Goal: Information Seeking & Learning: Learn about a topic

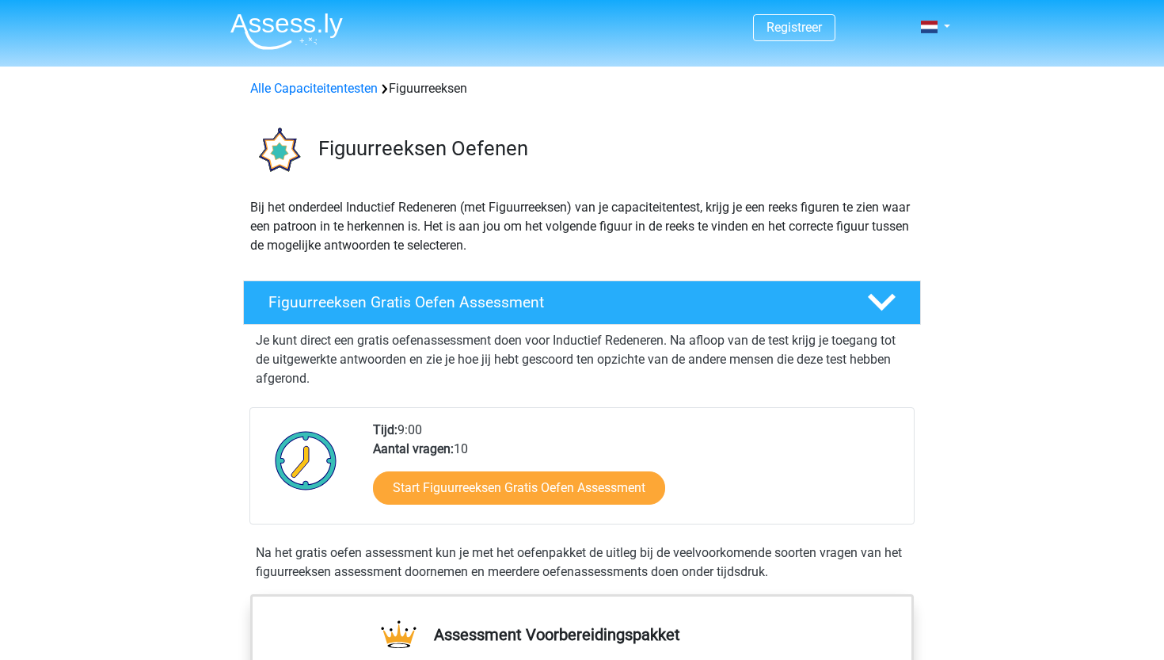
scroll to position [192, 0]
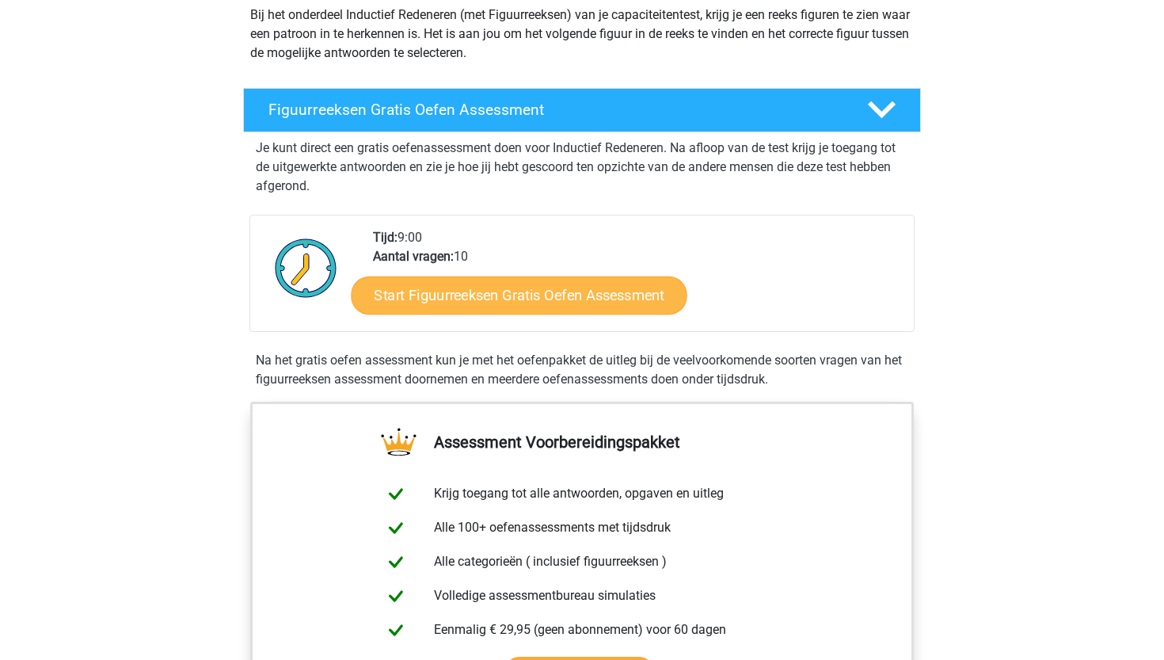
click at [520, 292] on link "Start Figuurreeksen Gratis Oefen Assessment" at bounding box center [520, 295] width 336 height 38
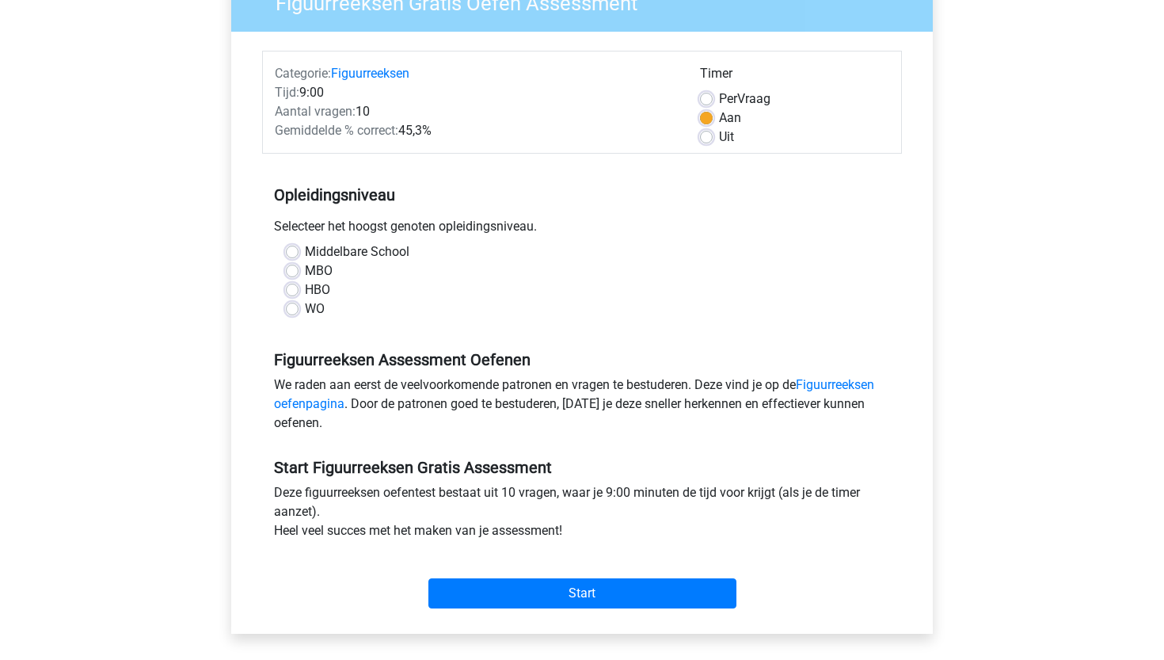
scroll to position [210, 0]
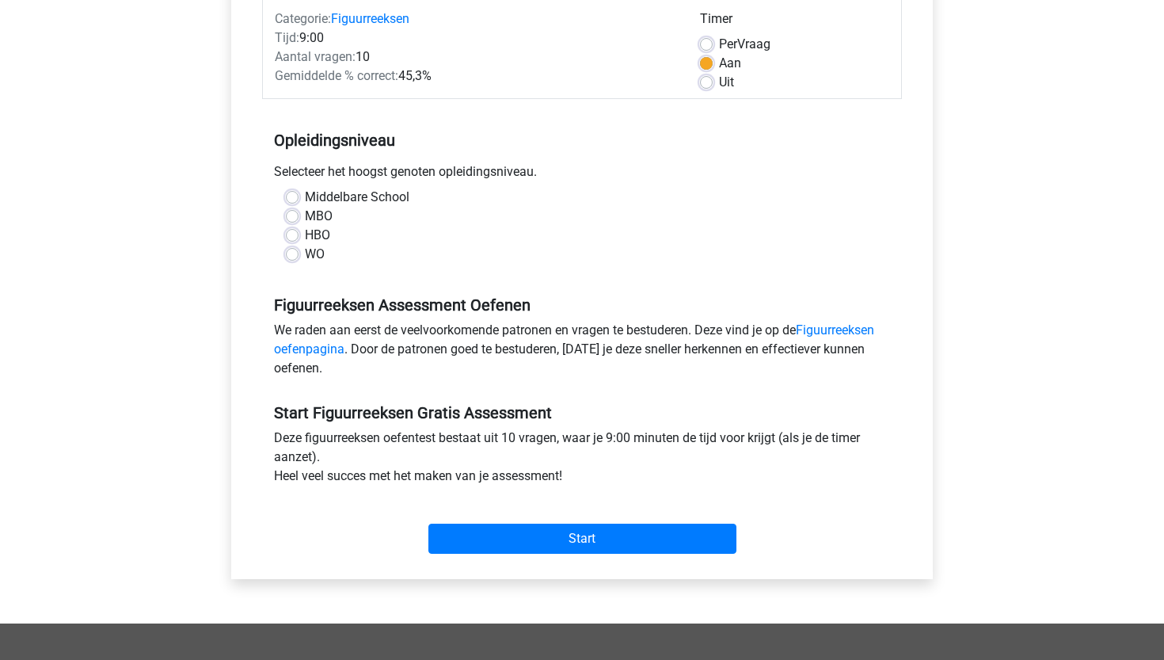
click at [299, 247] on div "WO" at bounding box center [582, 254] width 592 height 19
click at [305, 257] on label "WO" at bounding box center [315, 254] width 20 height 19
click at [294, 257] on input "WO" at bounding box center [292, 253] width 13 height 16
radio input "true"
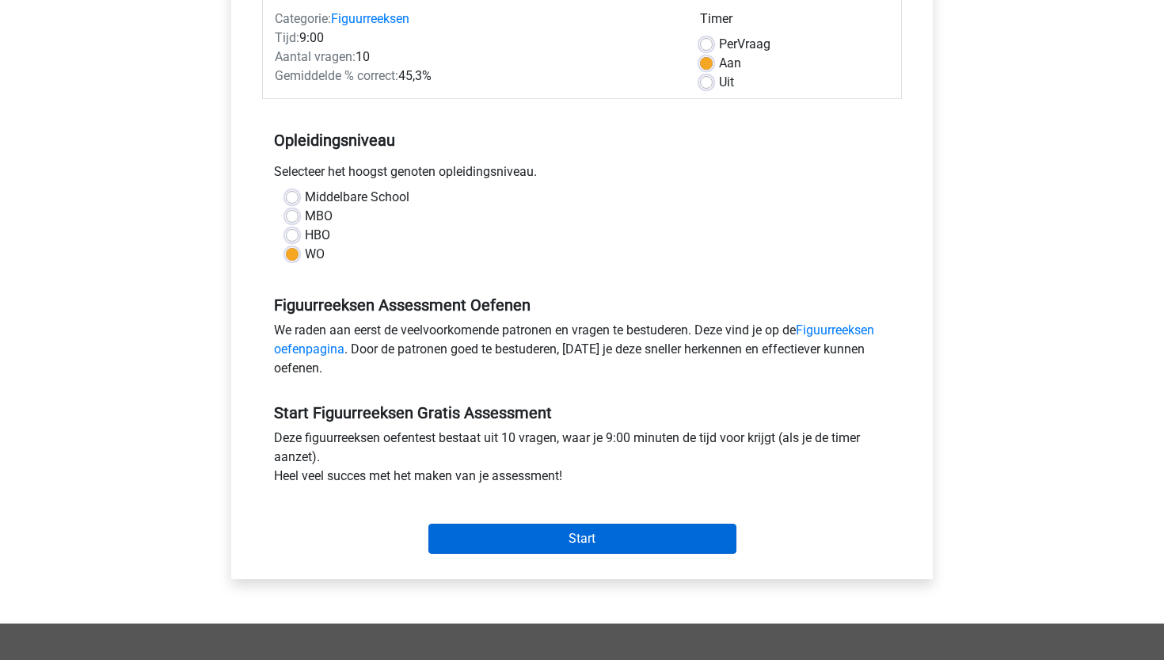
click at [562, 535] on input "Start" at bounding box center [583, 539] width 308 height 30
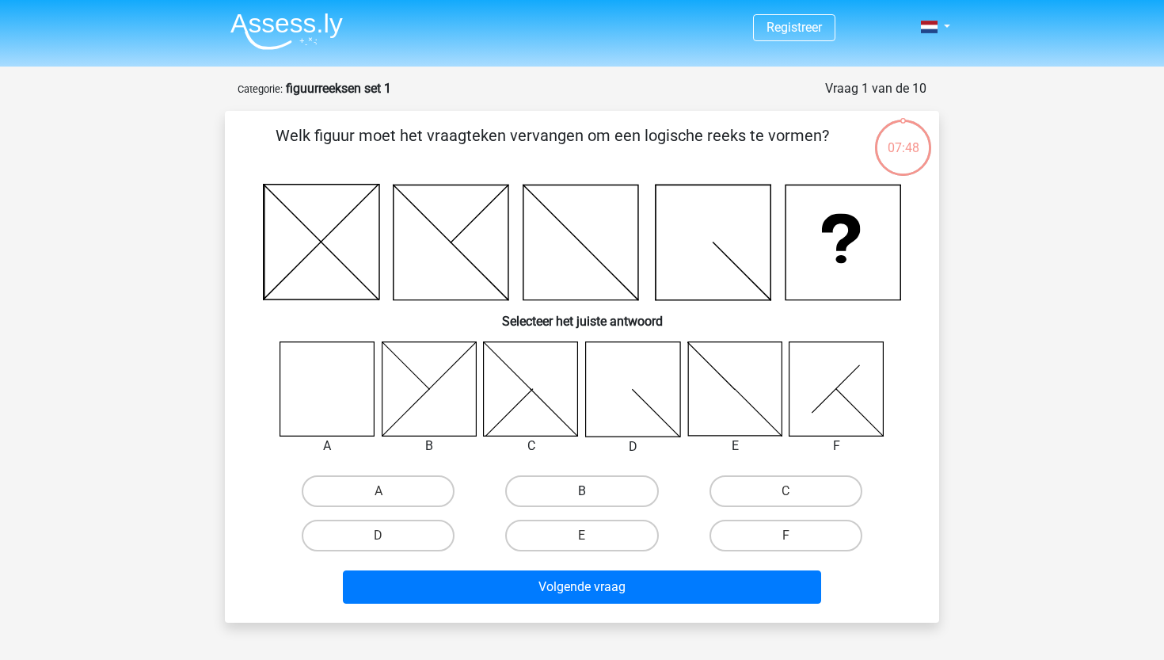
click at [553, 491] on label "B" at bounding box center [581, 491] width 153 height 32
click at [582, 491] on input "B" at bounding box center [587, 496] width 10 height 10
radio input "true"
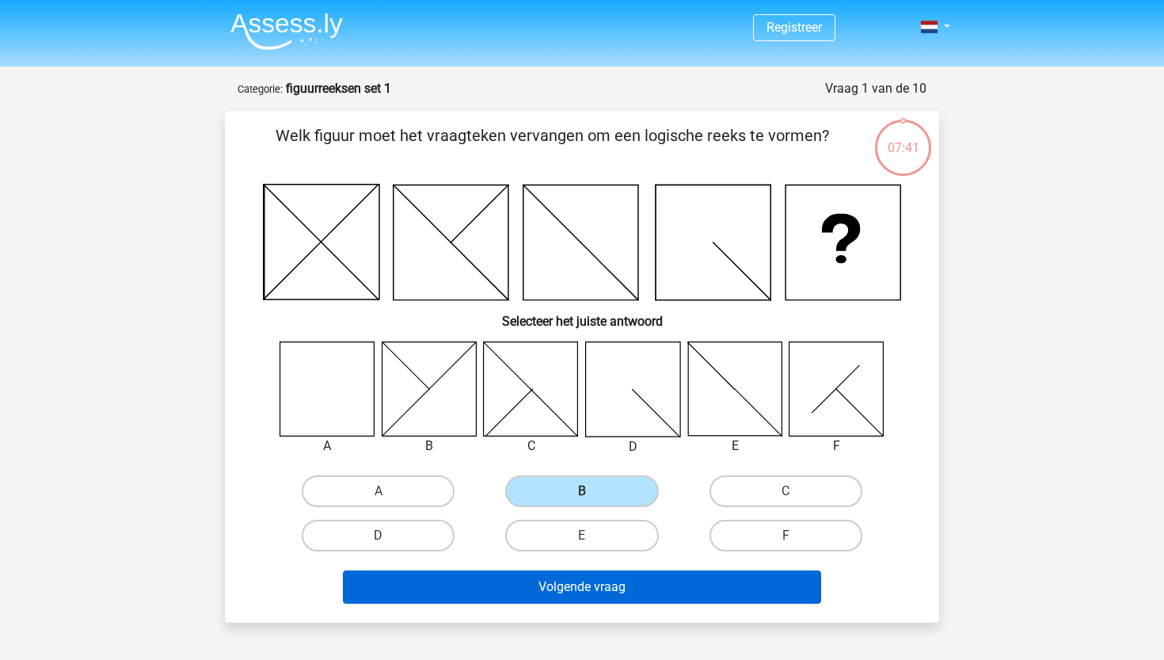
click at [602, 592] on button "Volgende vraag" at bounding box center [582, 586] width 479 height 33
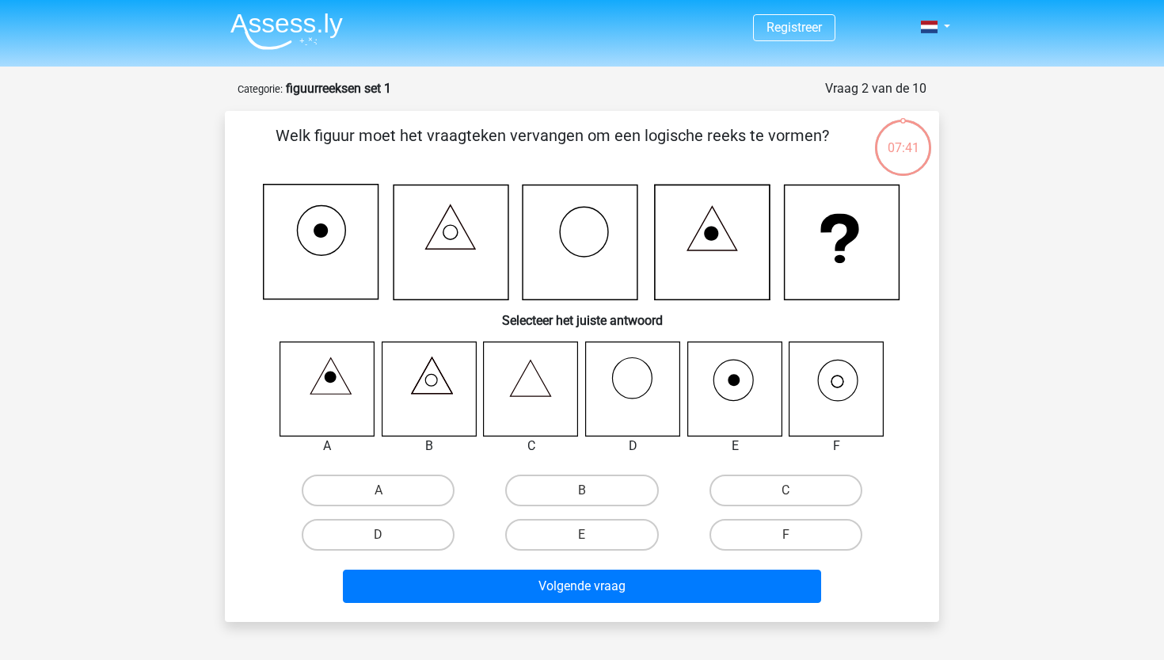
scroll to position [79, 0]
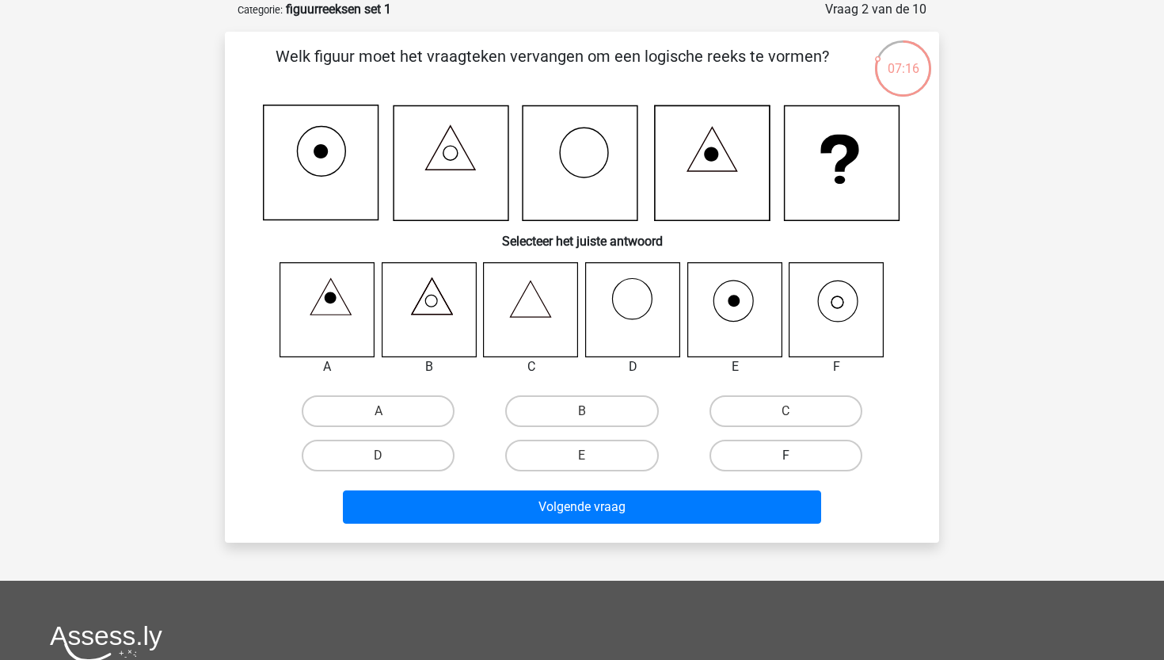
click at [780, 451] on label "F" at bounding box center [786, 456] width 153 height 32
click at [786, 455] on input "F" at bounding box center [791, 460] width 10 height 10
radio input "true"
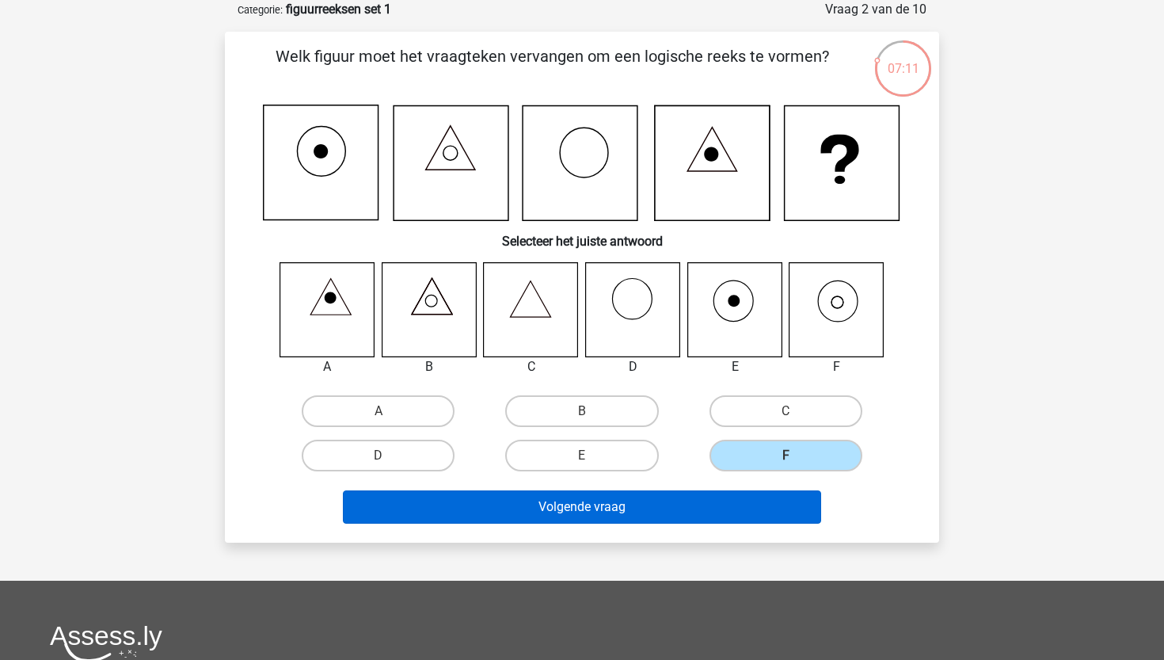
click at [672, 511] on button "Volgende vraag" at bounding box center [582, 506] width 479 height 33
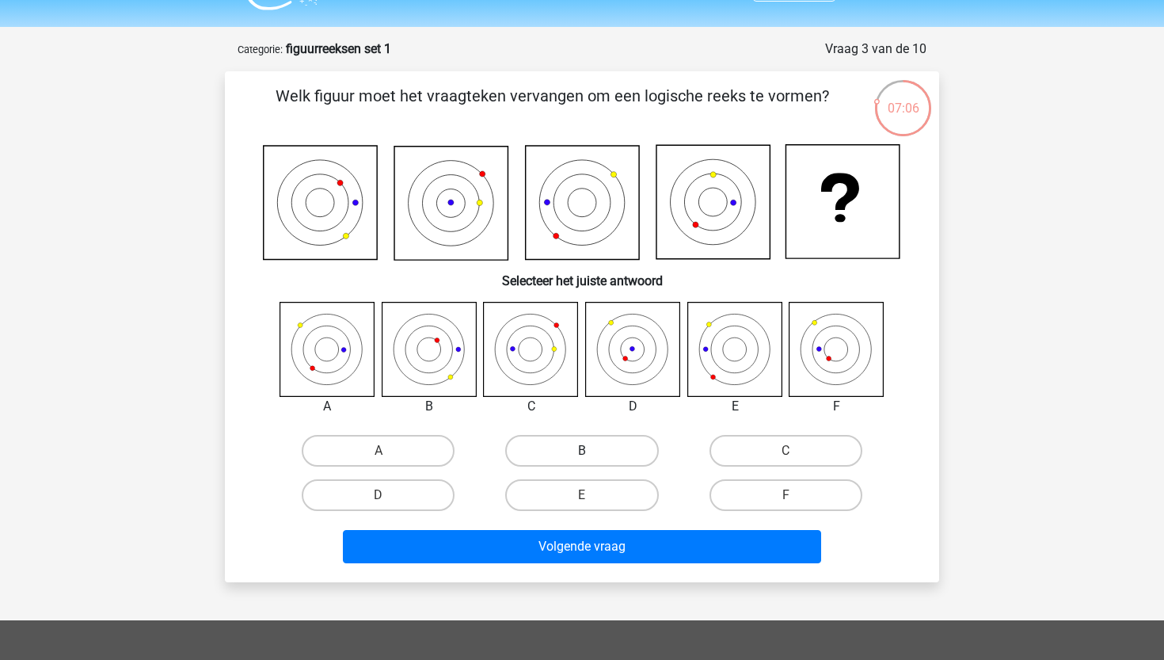
scroll to position [45, 0]
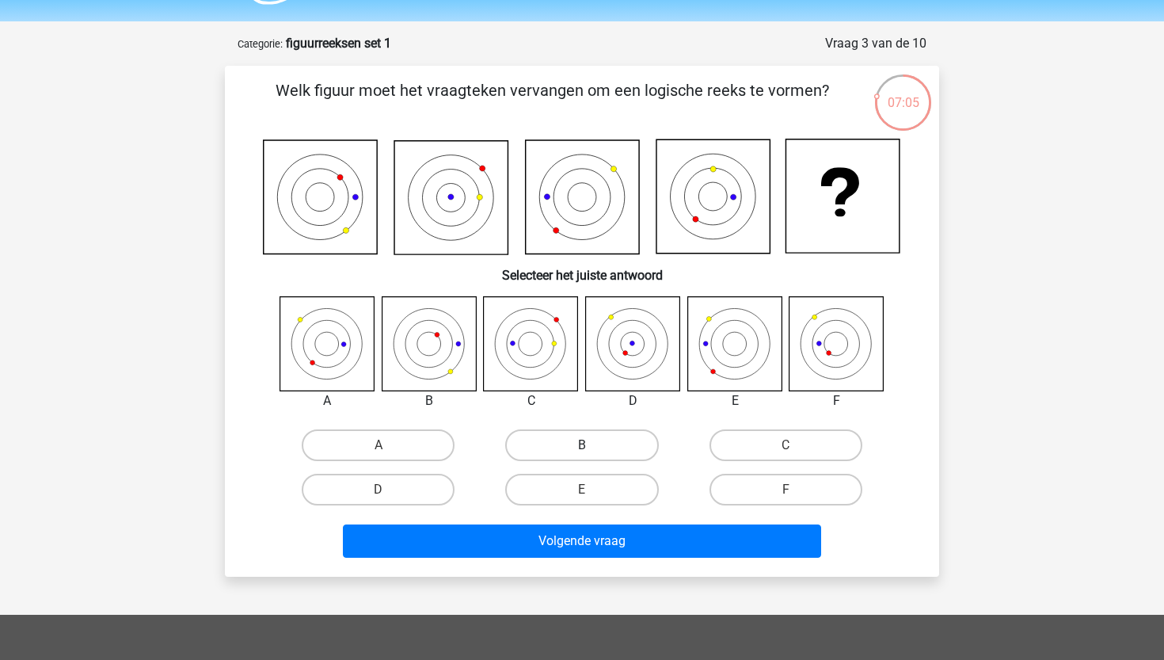
click at [564, 444] on label "B" at bounding box center [581, 445] width 153 height 32
click at [582, 445] on input "B" at bounding box center [587, 450] width 10 height 10
radio input "true"
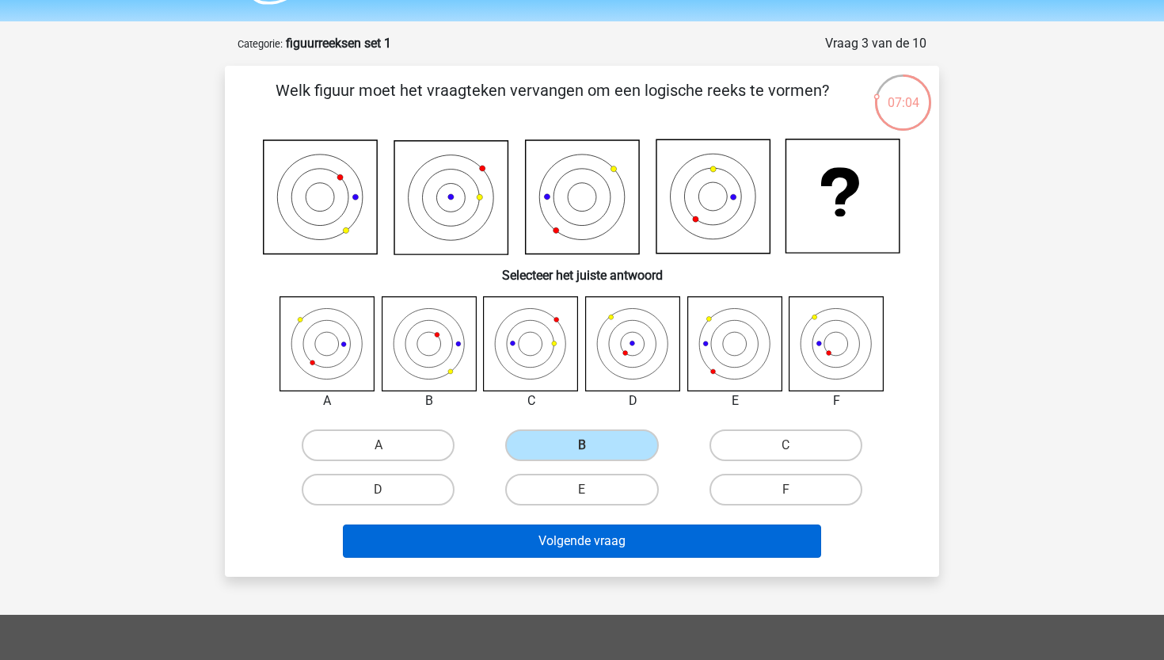
click at [527, 537] on button "Volgende vraag" at bounding box center [582, 540] width 479 height 33
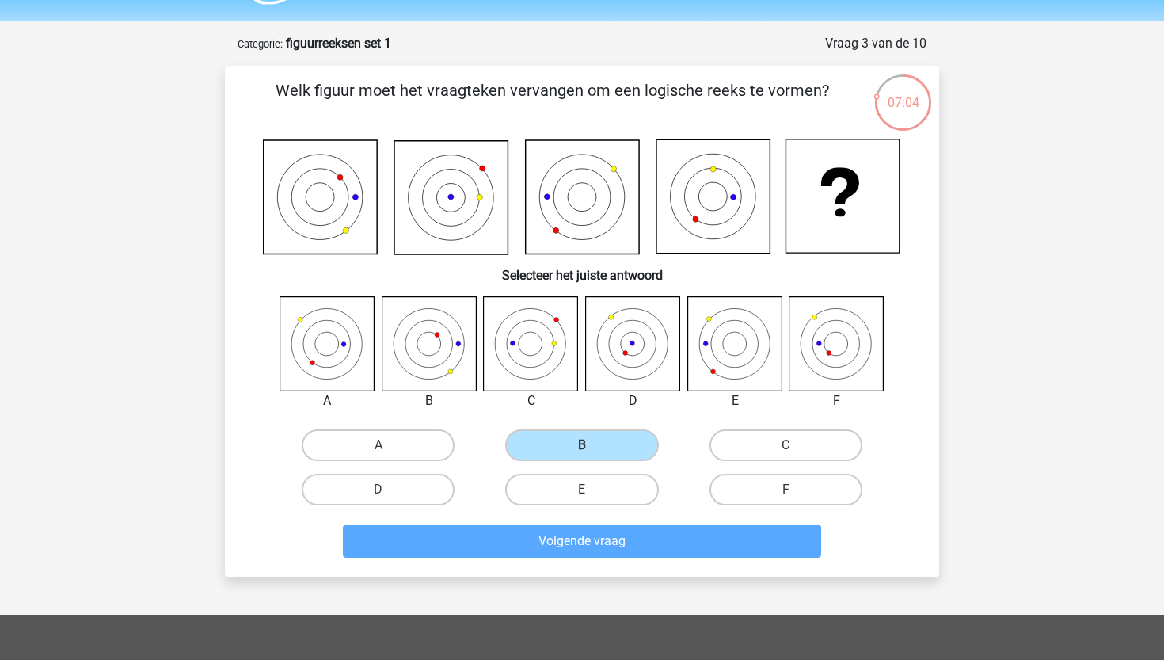
scroll to position [79, 0]
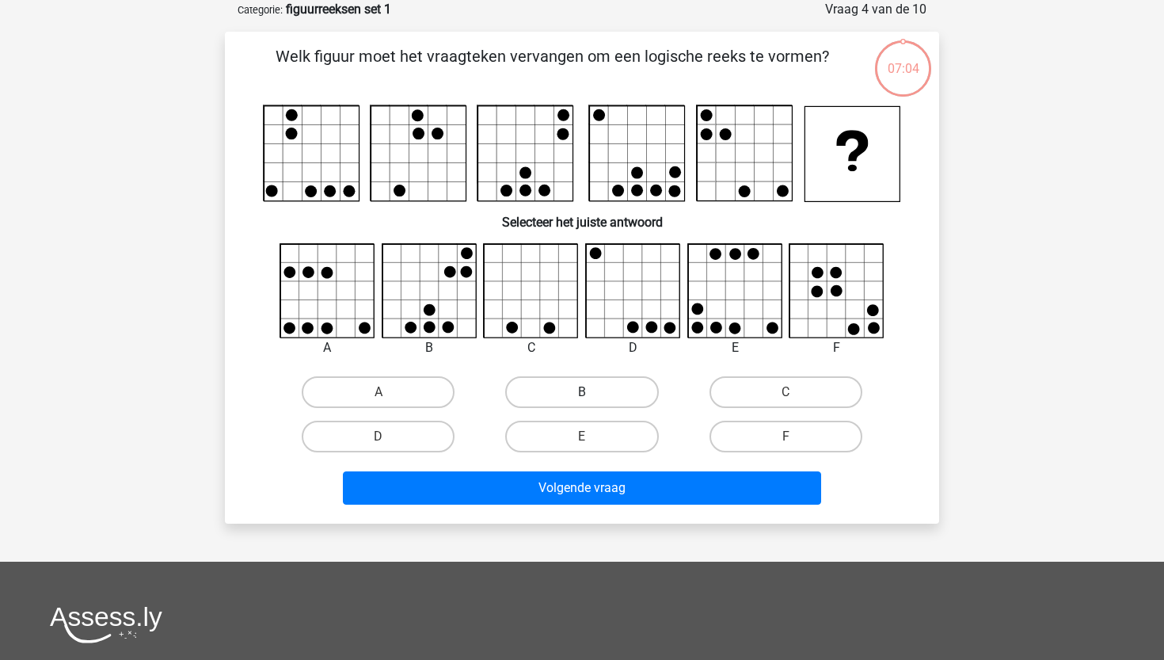
click at [594, 399] on label "B" at bounding box center [581, 392] width 153 height 32
click at [592, 399] on input "B" at bounding box center [587, 397] width 10 height 10
radio input "true"
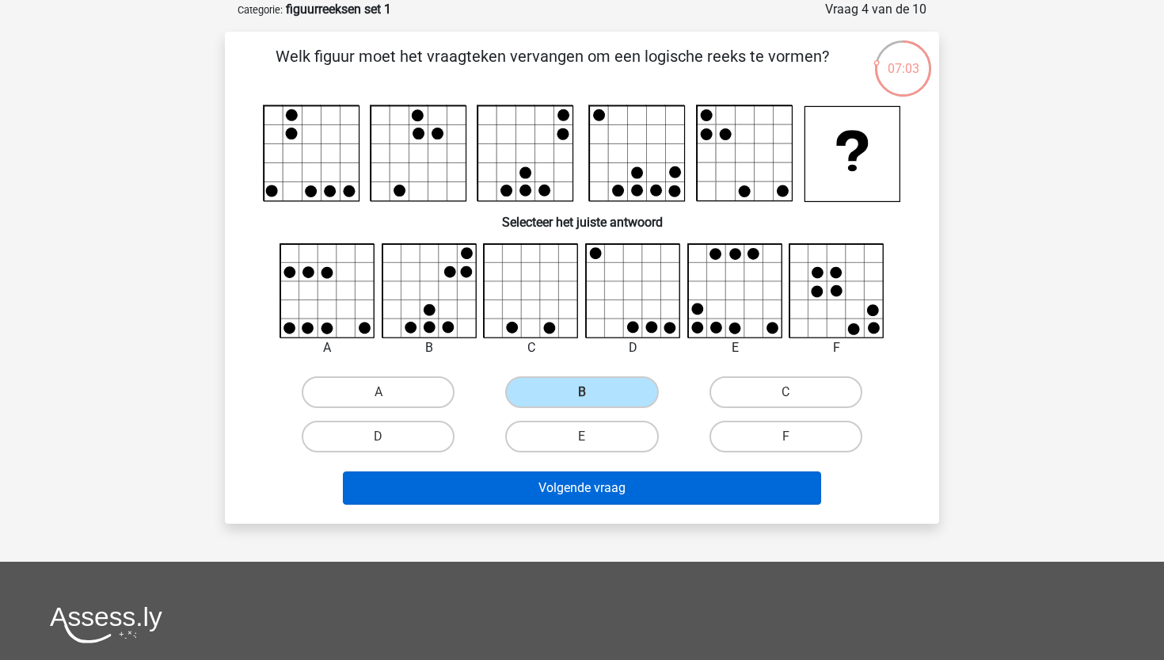
click at [543, 482] on button "Volgende vraag" at bounding box center [582, 487] width 479 height 33
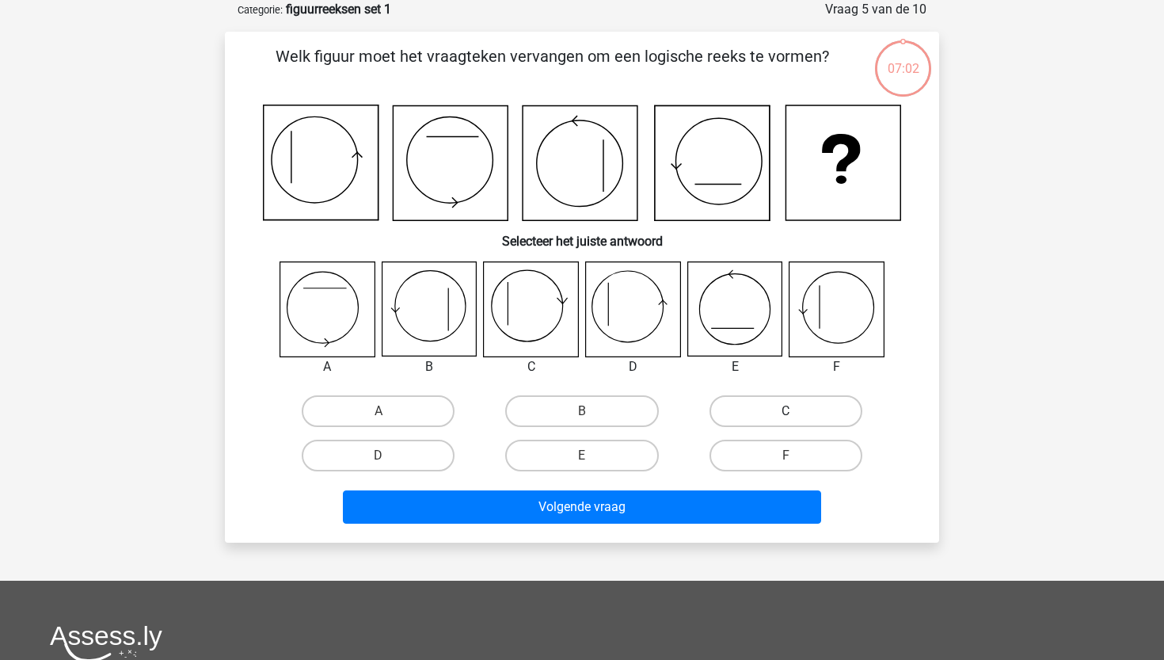
click at [768, 401] on label "C" at bounding box center [786, 411] width 153 height 32
click at [786, 411] on input "C" at bounding box center [791, 416] width 10 height 10
radio input "true"
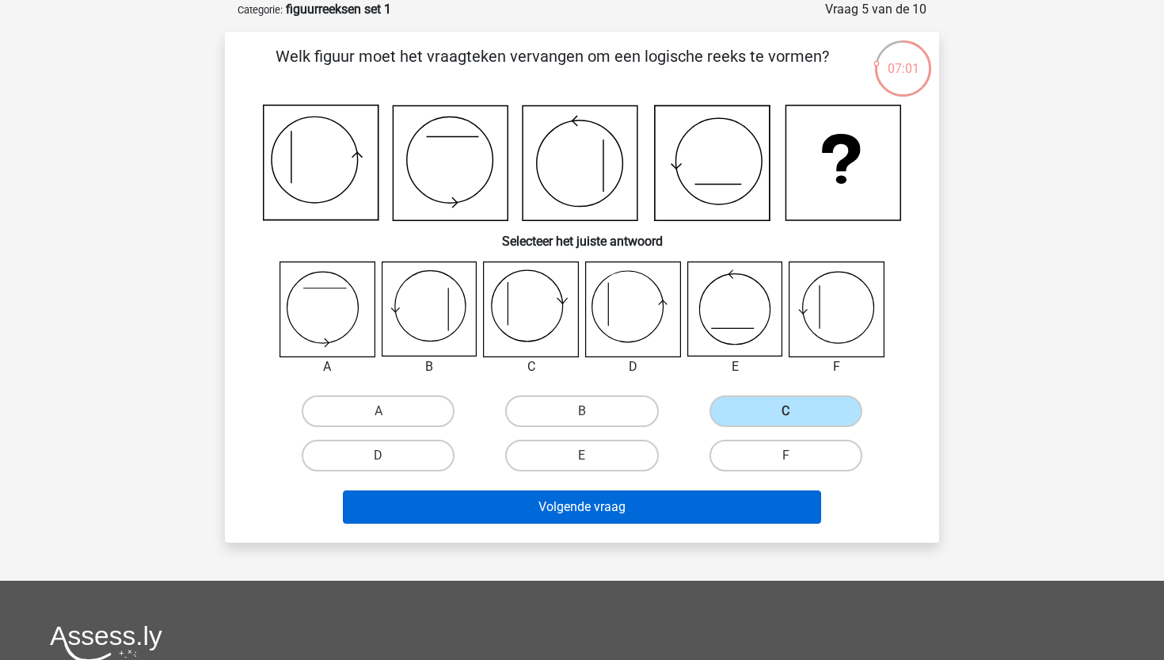
click at [629, 504] on button "Volgende vraag" at bounding box center [582, 506] width 479 height 33
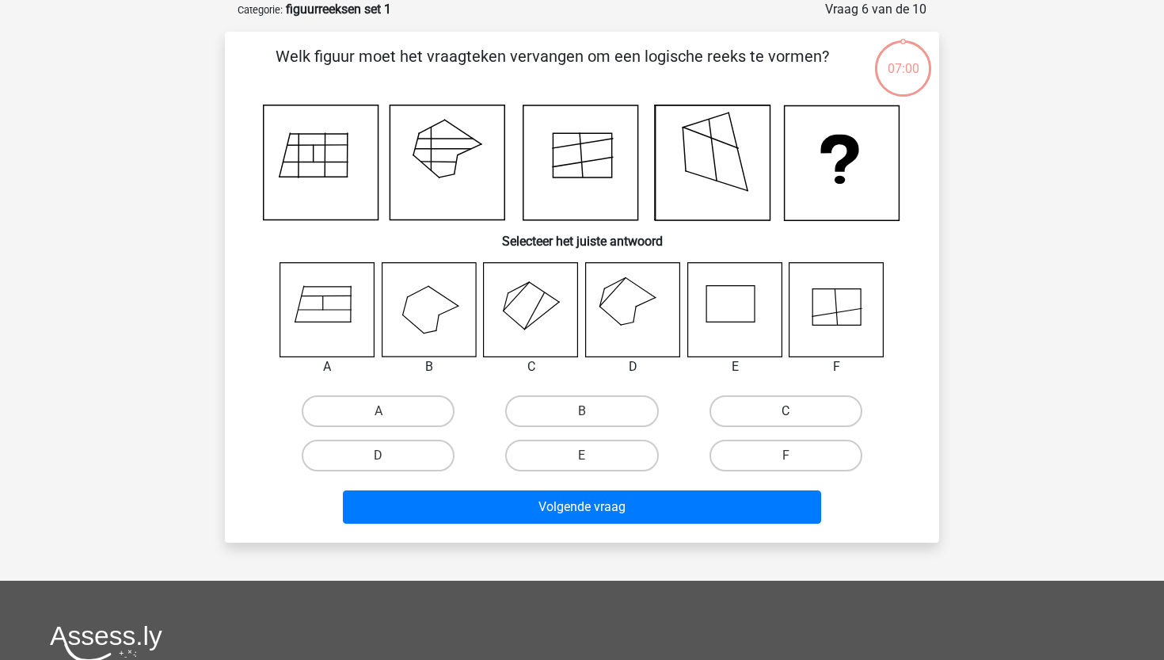
click at [770, 410] on label "C" at bounding box center [786, 411] width 153 height 32
click at [786, 411] on input "C" at bounding box center [791, 416] width 10 height 10
radio input "true"
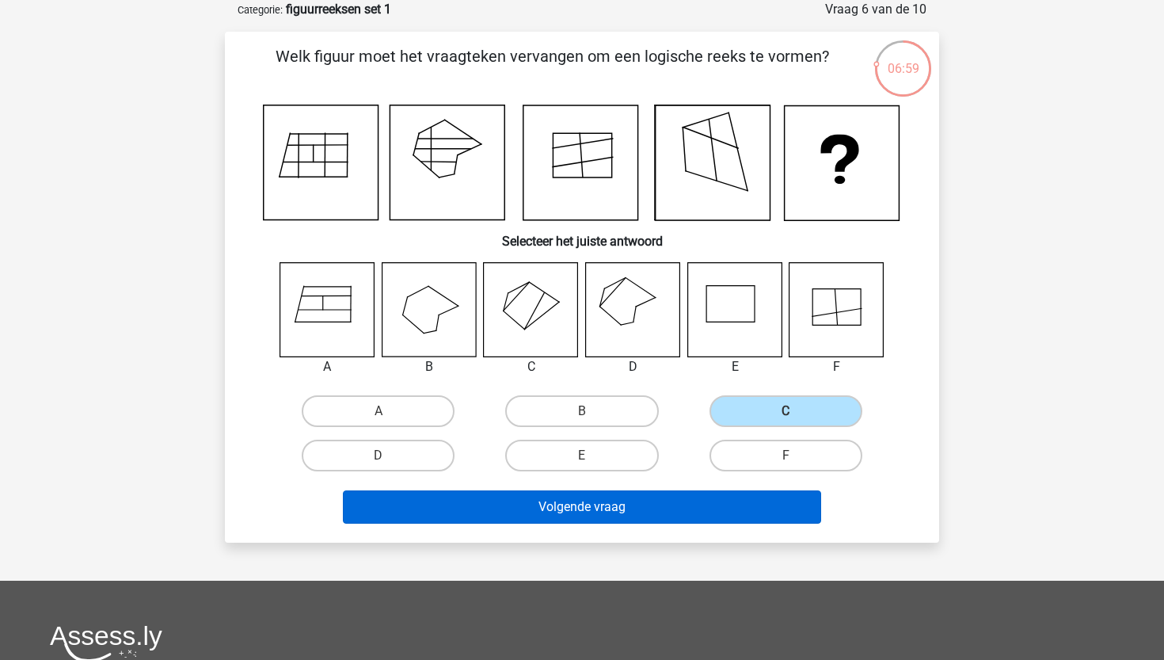
click at [674, 510] on button "Volgende vraag" at bounding box center [582, 506] width 479 height 33
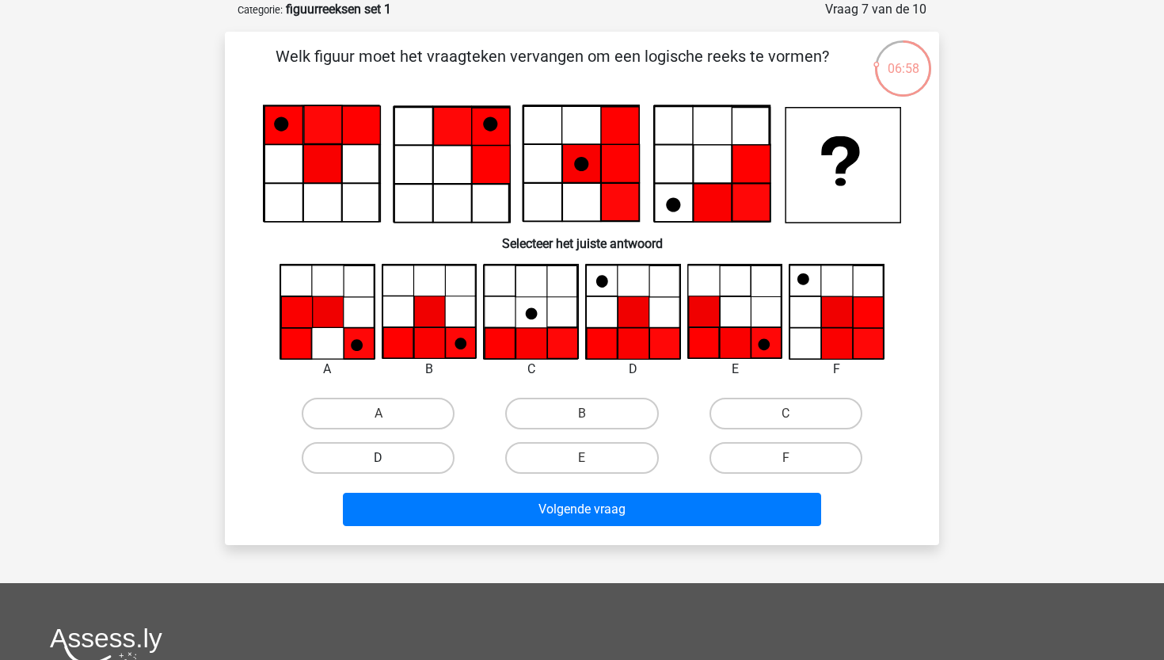
click at [409, 452] on label "D" at bounding box center [378, 458] width 153 height 32
click at [389, 458] on input "D" at bounding box center [384, 463] width 10 height 10
radio input "true"
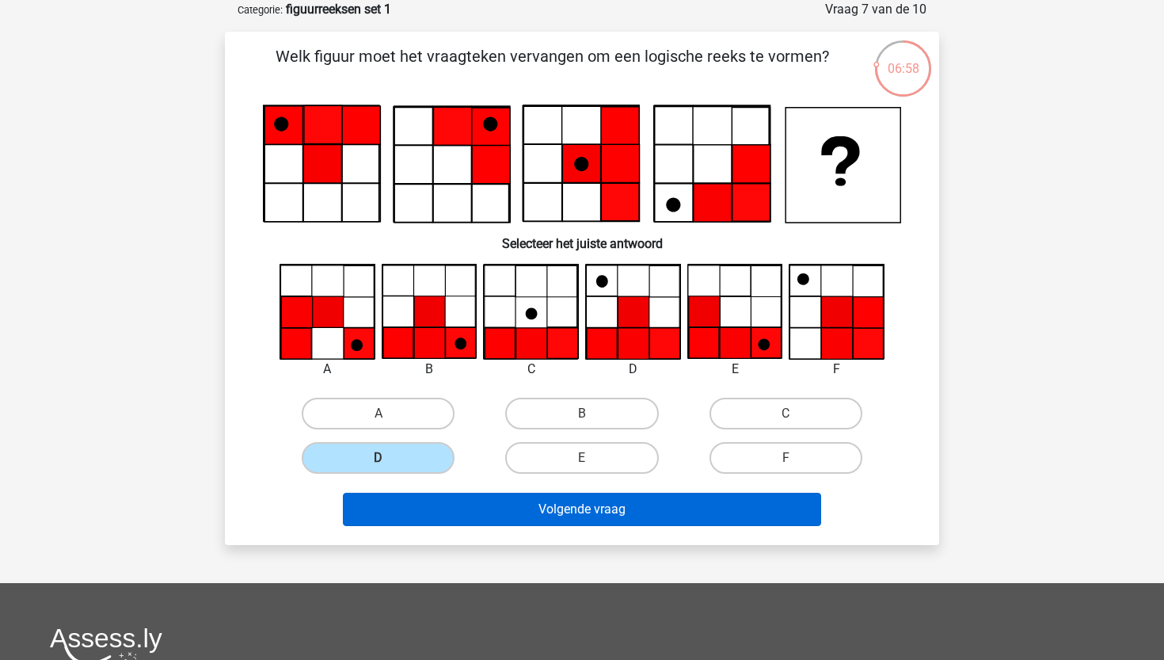
click at [457, 509] on button "Volgende vraag" at bounding box center [582, 509] width 479 height 33
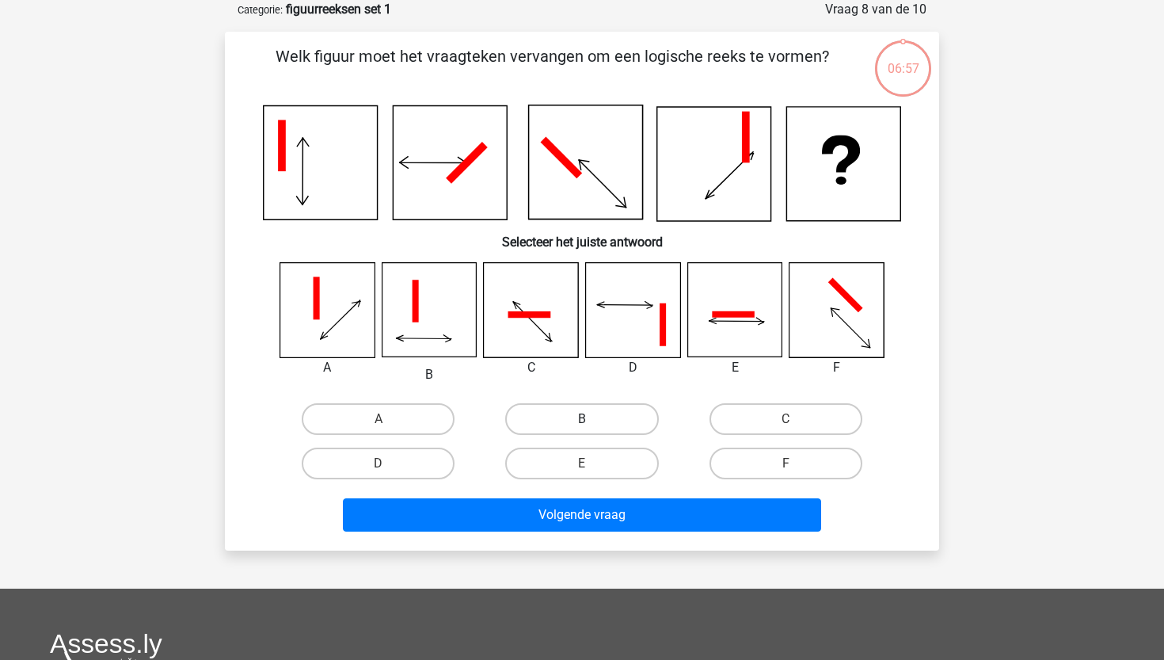
click at [600, 414] on label "B" at bounding box center [581, 419] width 153 height 32
click at [592, 419] on input "B" at bounding box center [587, 424] width 10 height 10
radio input "true"
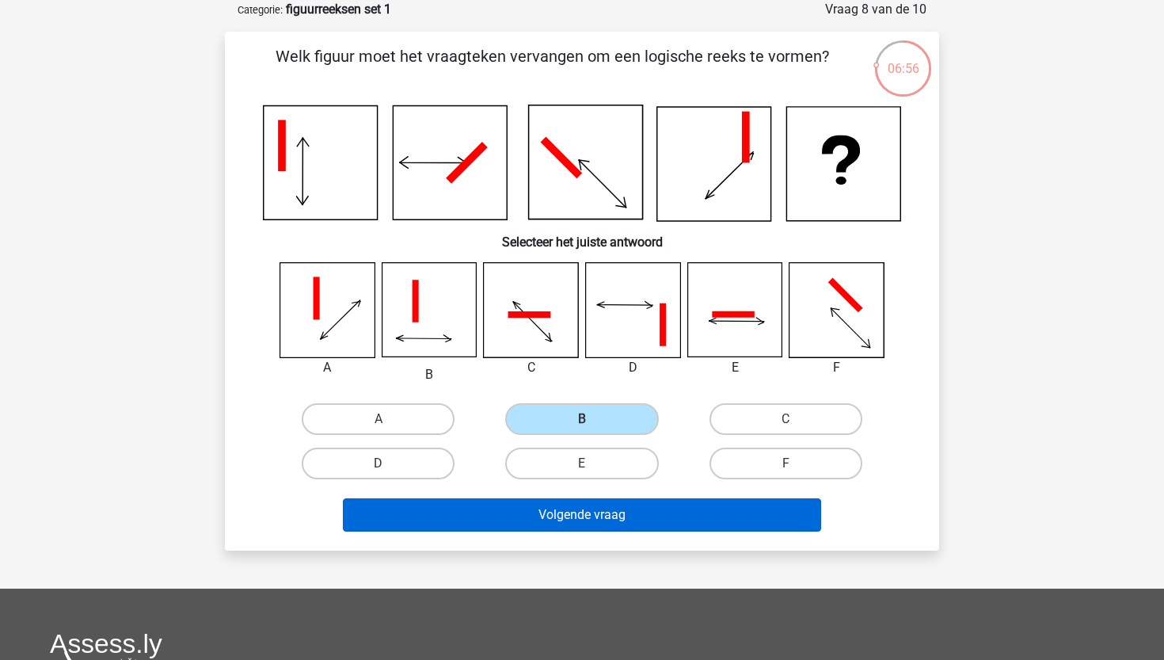
click at [536, 507] on button "Volgende vraag" at bounding box center [582, 514] width 479 height 33
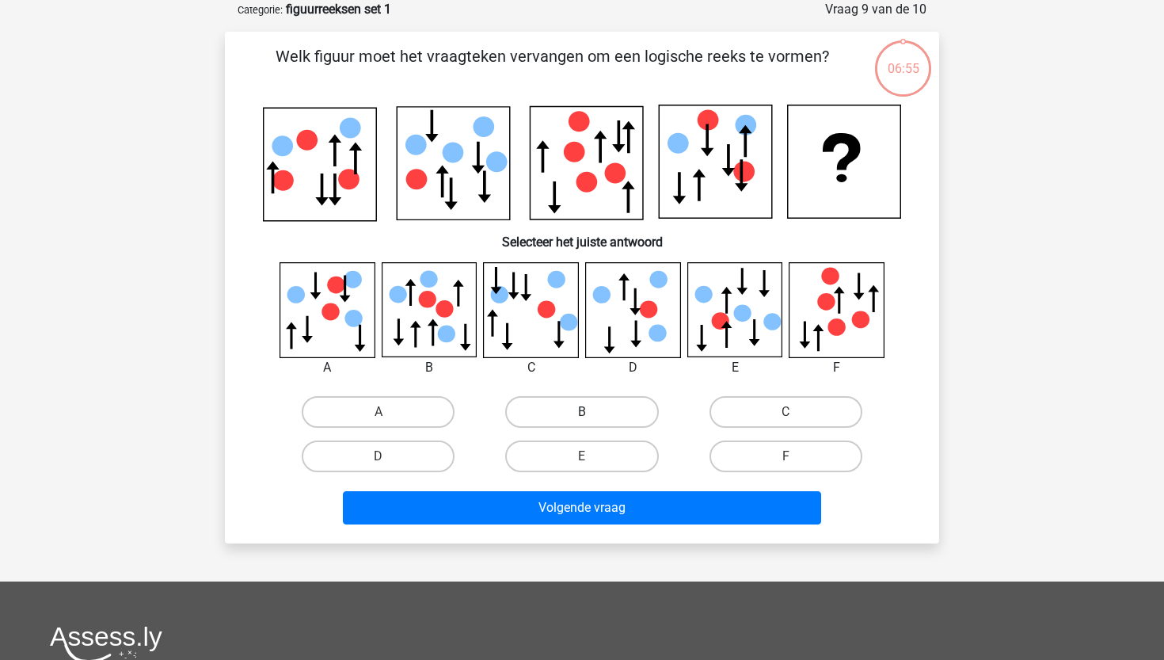
click at [582, 422] on label "B" at bounding box center [581, 412] width 153 height 32
click at [582, 422] on input "B" at bounding box center [587, 417] width 10 height 10
radio input "true"
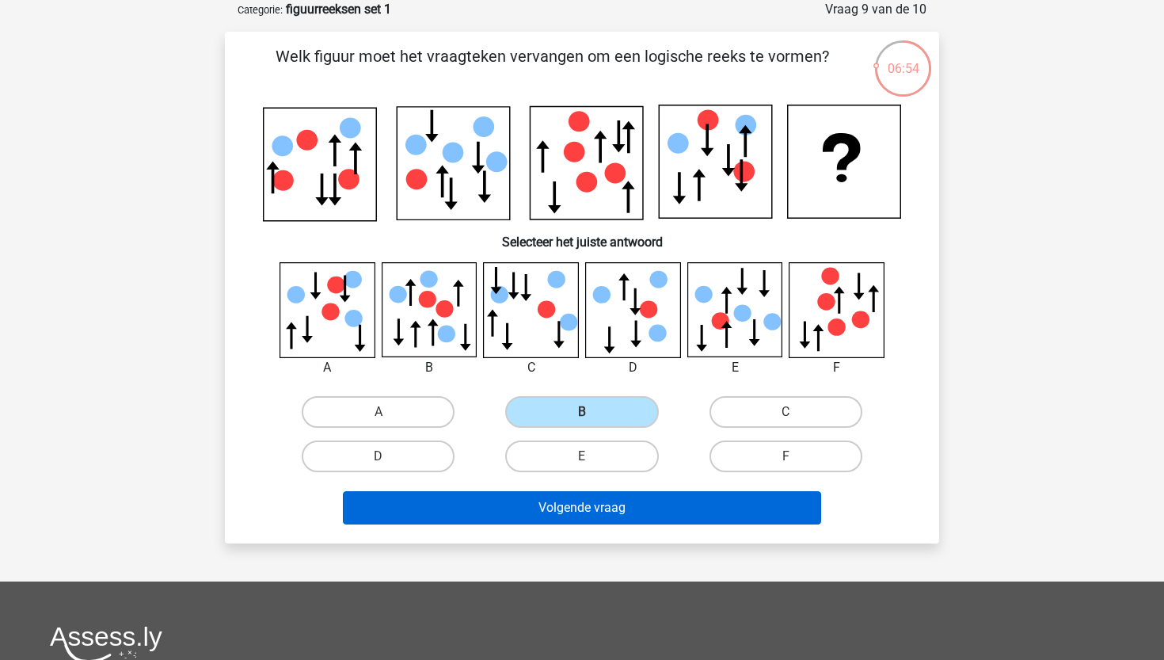
click at [581, 515] on button "Volgende vraag" at bounding box center [582, 507] width 479 height 33
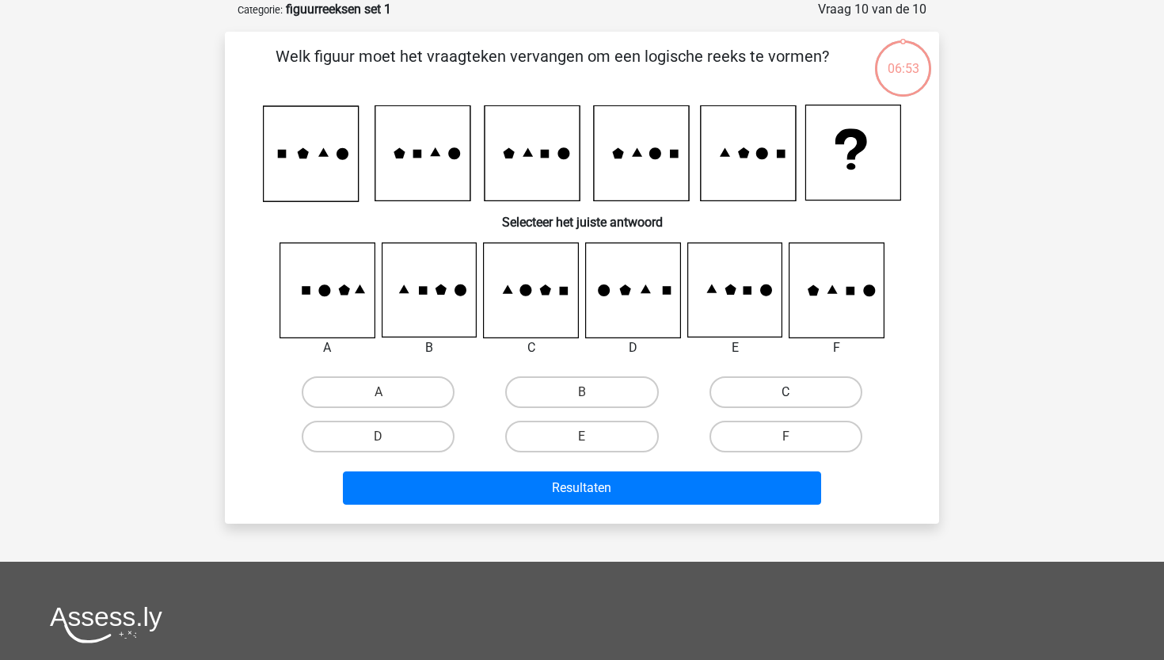
click at [802, 377] on label "C" at bounding box center [786, 392] width 153 height 32
click at [796, 392] on input "C" at bounding box center [791, 397] width 10 height 10
radio input "true"
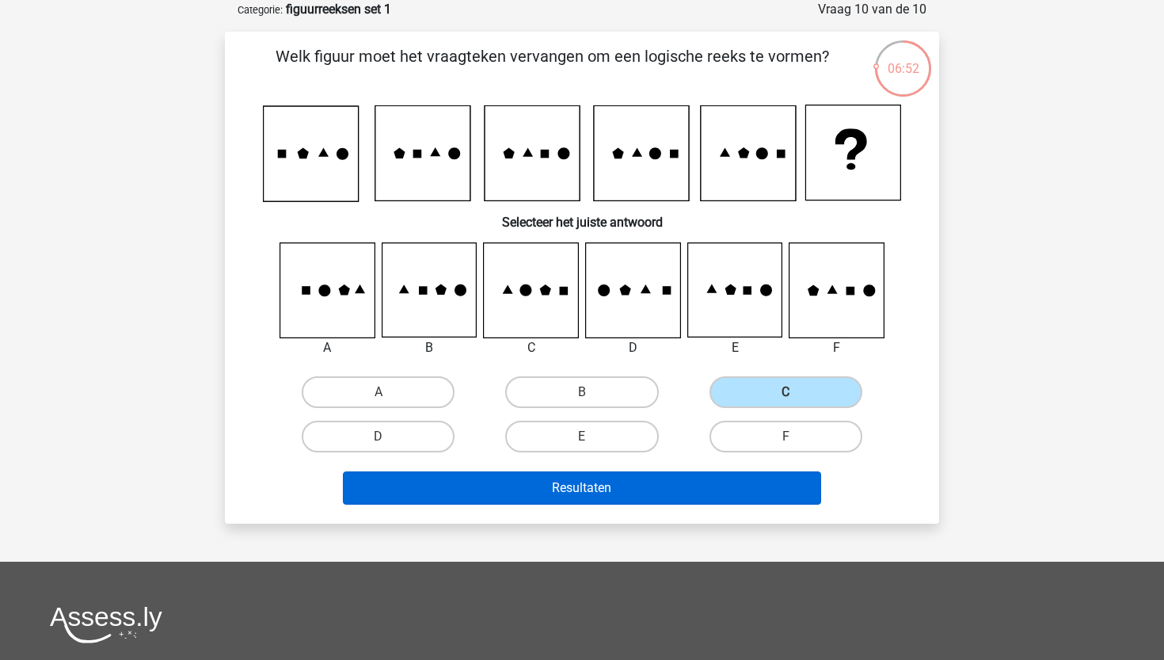
click at [653, 480] on button "Resultaten" at bounding box center [582, 487] width 479 height 33
